Goal: Transaction & Acquisition: Purchase product/service

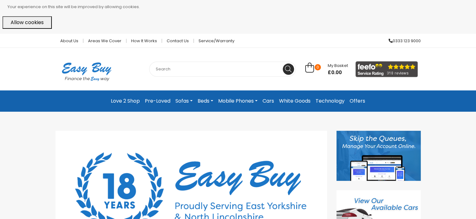
click at [115, 101] on link "Love 2 Shop" at bounding box center [125, 100] width 34 height 11
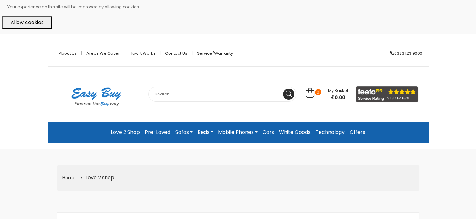
click at [36, 19] on button "Allow cookies" at bounding box center [26, 22] width 49 height 12
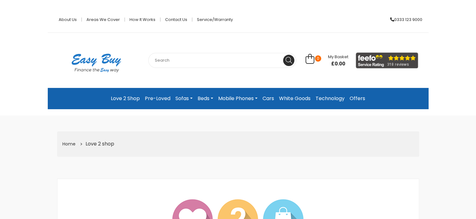
click at [82, 70] on img at bounding box center [96, 62] width 62 height 35
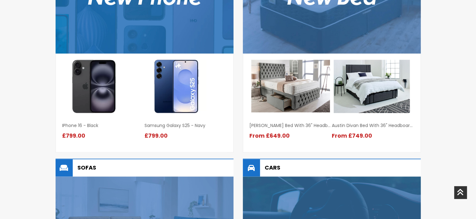
scroll to position [27, 0]
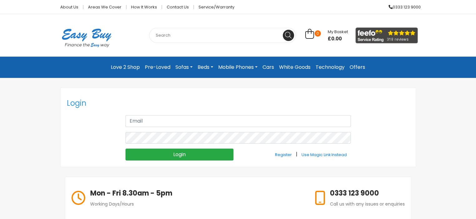
type input "[EMAIL_ADDRESS][DOMAIN_NAME]"
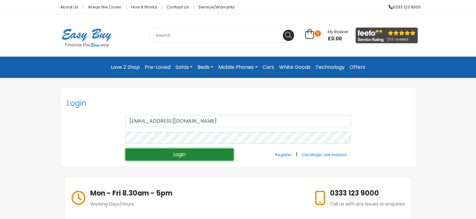
click at [180, 152] on input "Login" at bounding box center [180, 154] width 108 height 12
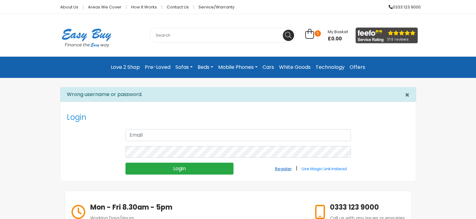
click at [277, 169] on small "Register" at bounding box center [283, 168] width 17 height 5
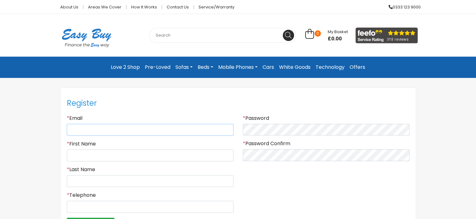
click at [78, 130] on input "Email" at bounding box center [150, 130] width 167 height 12
type input "[EMAIL_ADDRESS][DOMAIN_NAME]"
type input "[PERSON_NAME]"
type input "07944648722"
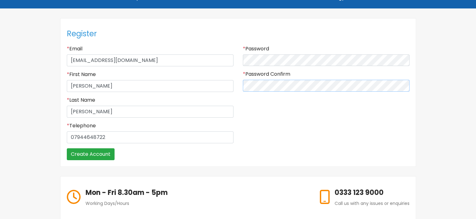
scroll to position [83, 0]
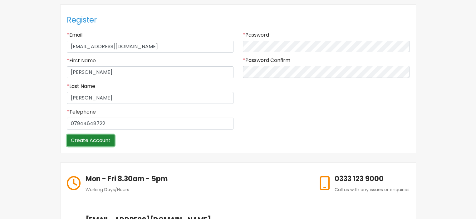
click at [80, 141] on input "Create Account" at bounding box center [91, 140] width 48 height 12
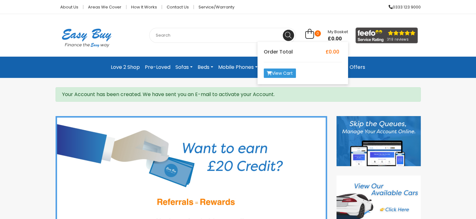
click at [335, 32] on span "My Basket" at bounding box center [338, 32] width 20 height 6
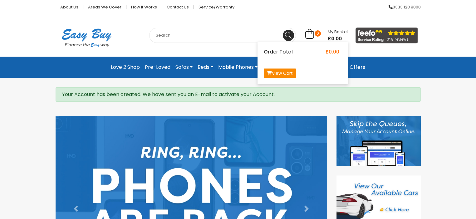
click at [286, 73] on link "View Cart" at bounding box center [280, 72] width 32 height 9
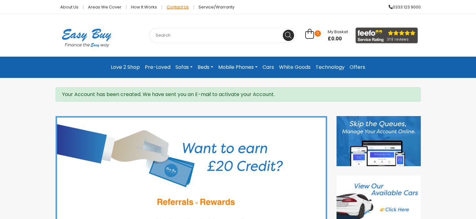
click at [171, 7] on link "Contact Us" at bounding box center [178, 7] width 32 height 4
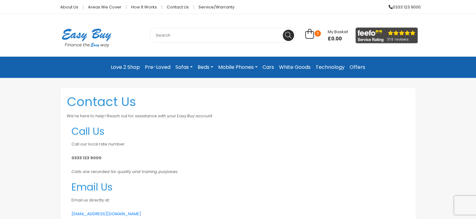
click at [73, 34] on img at bounding box center [87, 37] width 62 height 35
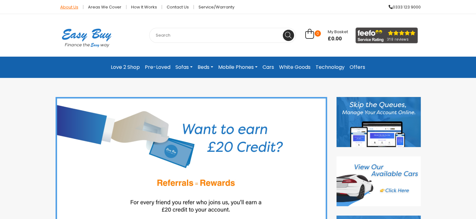
click at [73, 7] on link "About Us" at bounding box center [70, 7] width 28 height 4
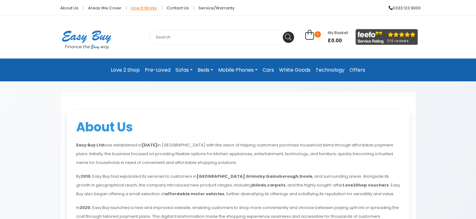
click at [146, 8] on link "How it works" at bounding box center [145, 8] width 36 height 4
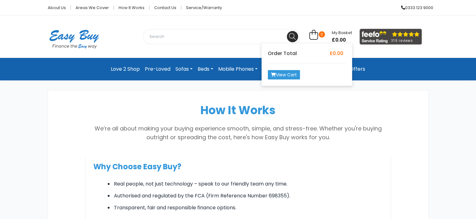
click at [318, 36] on icon at bounding box center [314, 35] width 9 height 10
click at [298, 74] on link "View Cart" at bounding box center [284, 74] width 32 height 9
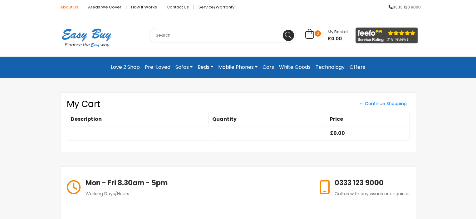
click at [68, 7] on link "About Us" at bounding box center [70, 7] width 28 height 4
